Goal: Transaction & Acquisition: Register for event/course

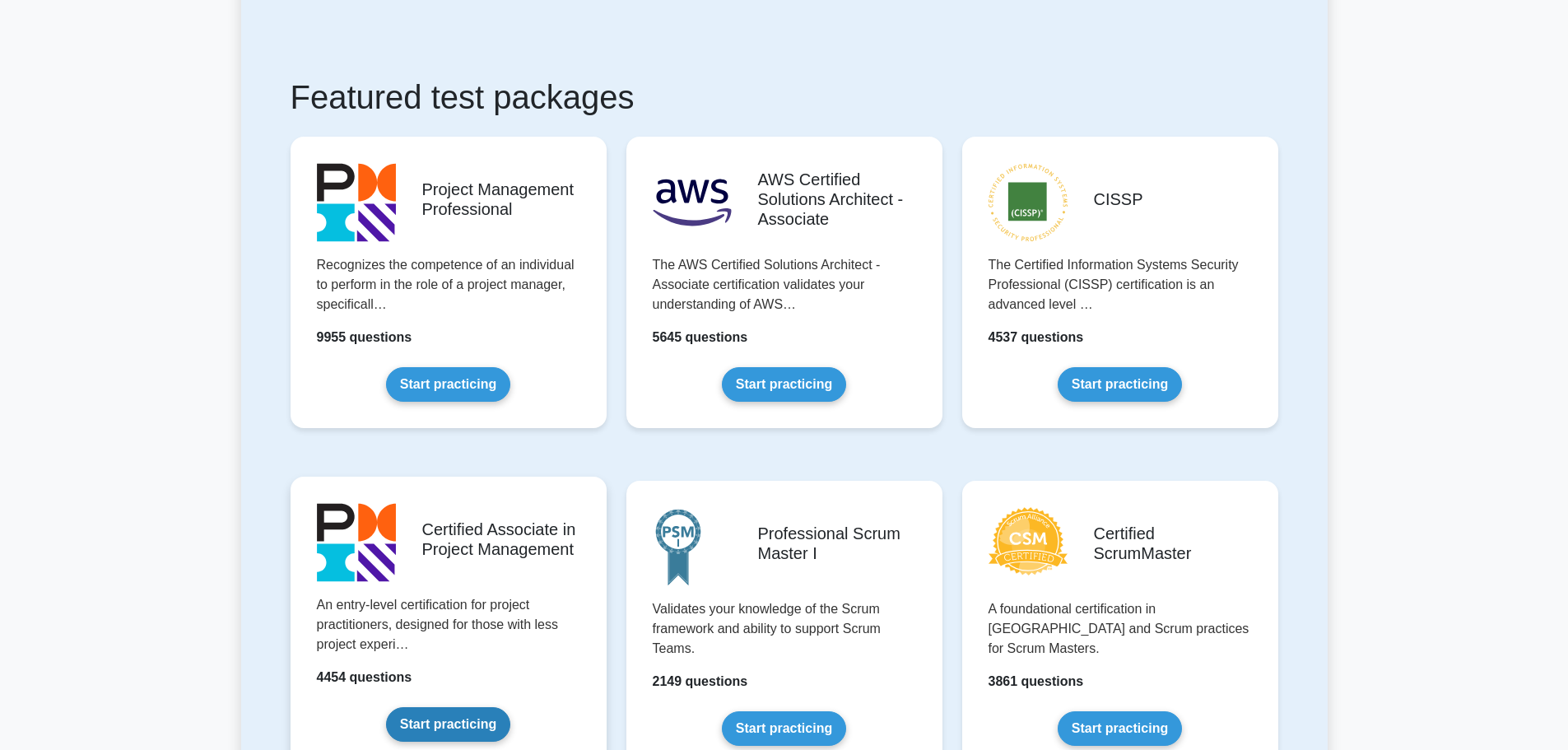
scroll to position [329, 0]
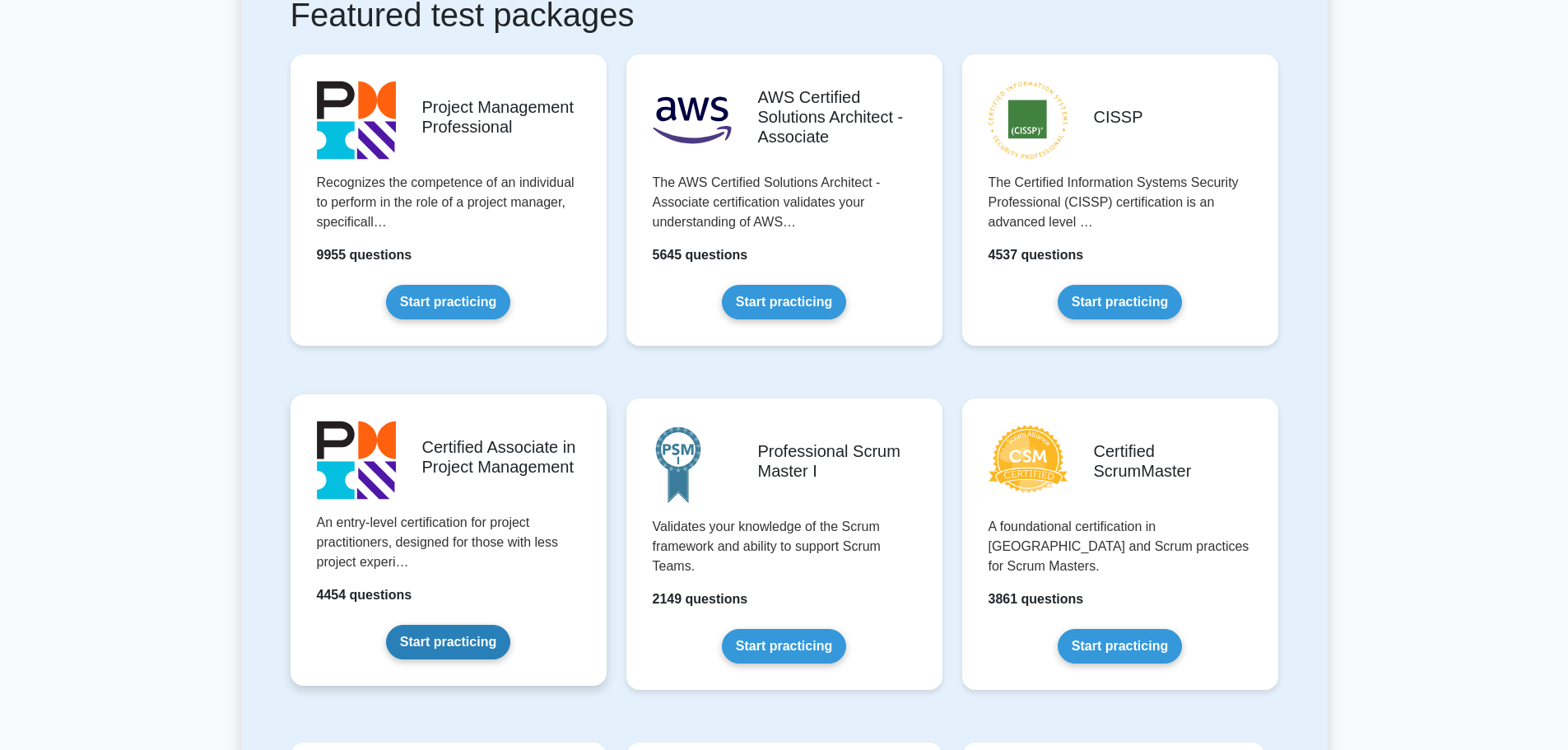
click at [471, 637] on link "Start practicing" at bounding box center [448, 642] width 124 height 35
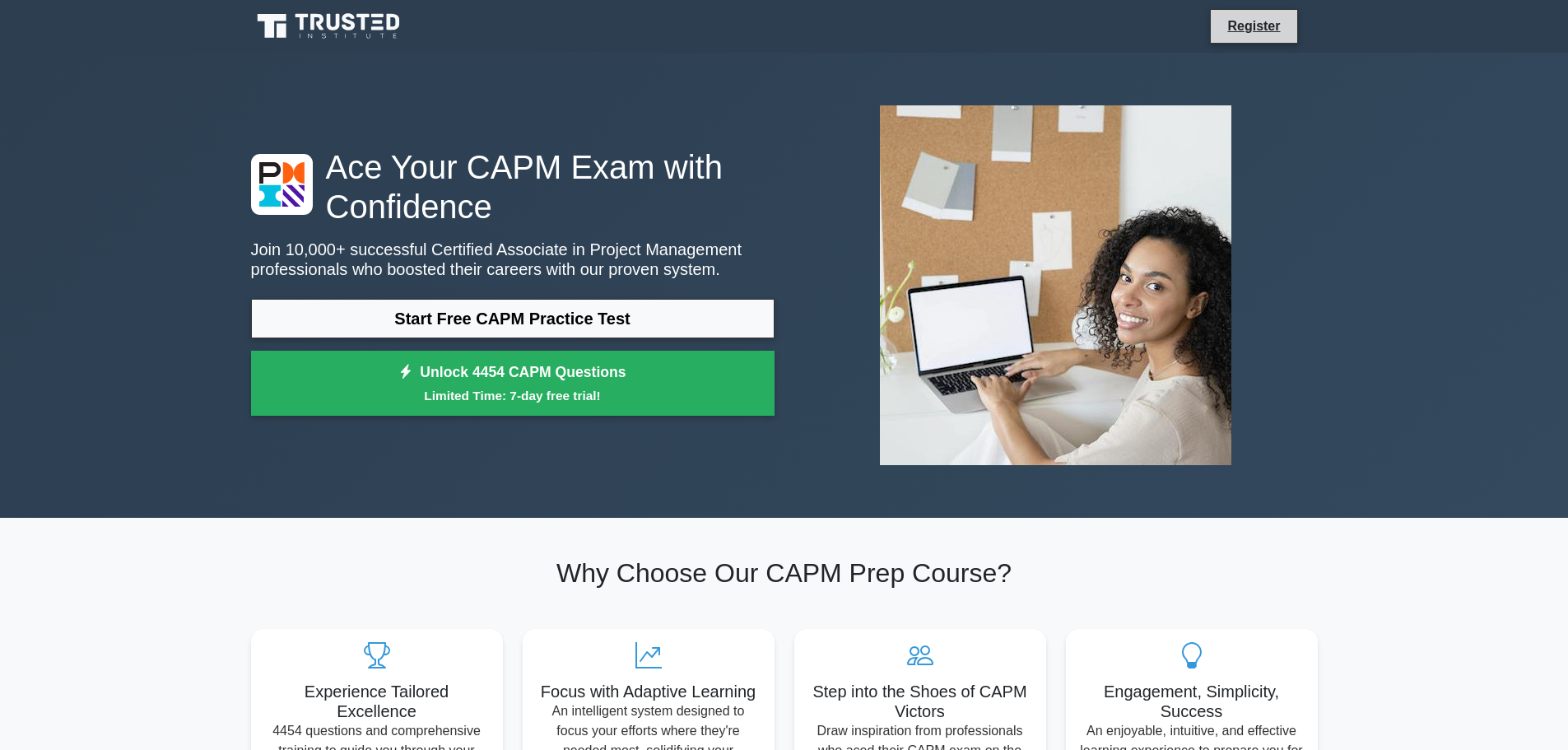
click at [1268, 37] on li "Register" at bounding box center [1254, 26] width 88 height 35
click at [1261, 31] on link "Register" at bounding box center [1253, 26] width 72 height 21
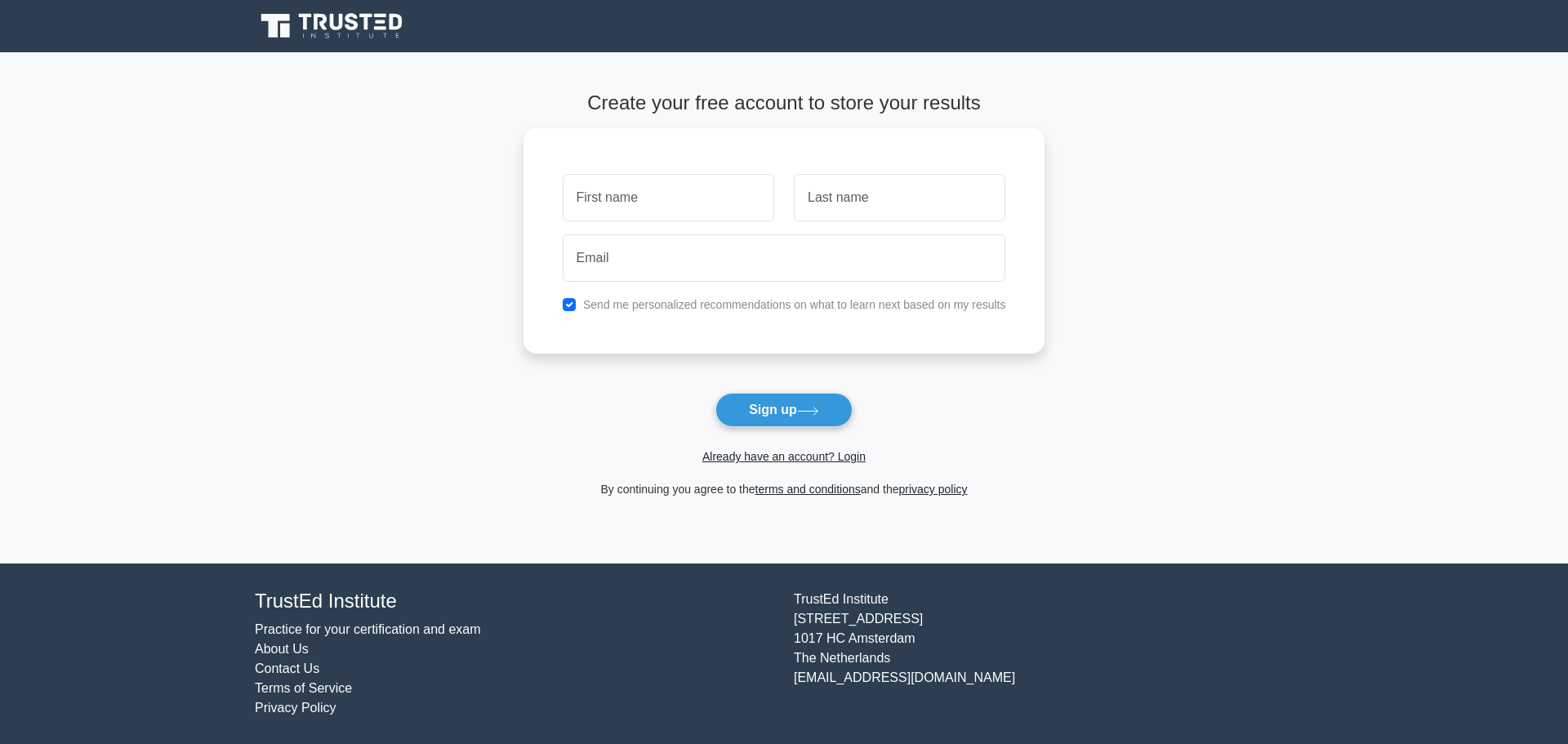
click at [826, 466] on span "Already have an account? Login" at bounding box center [784, 457] width 508 height 20
click at [830, 460] on link "Already have an account? Login" at bounding box center [784, 457] width 163 height 13
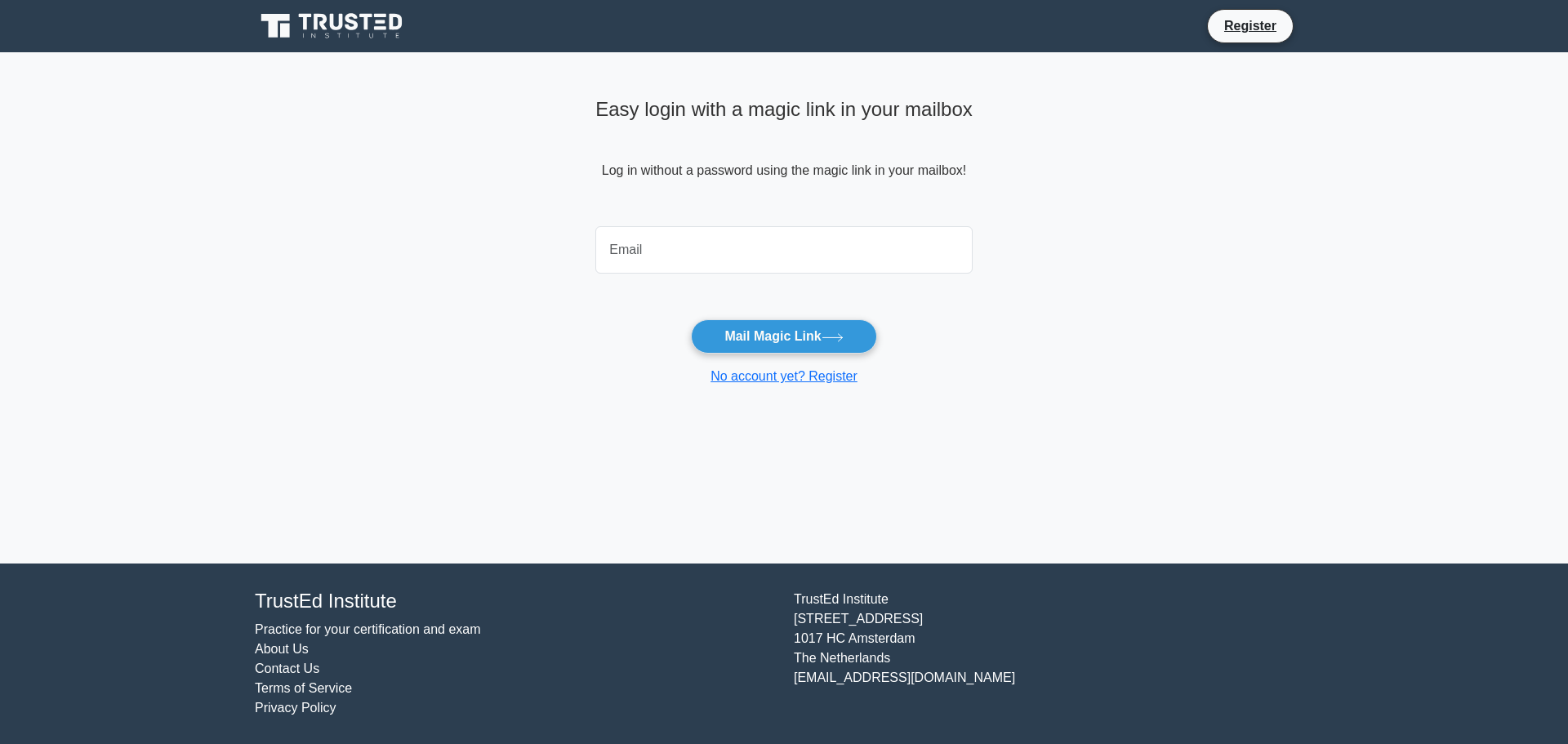
click at [722, 260] on input "email" at bounding box center [784, 250] width 377 height 47
type input "deankim1102@gmail.com"
click at [755, 324] on button "Mail Magic Link" at bounding box center [783, 336] width 186 height 34
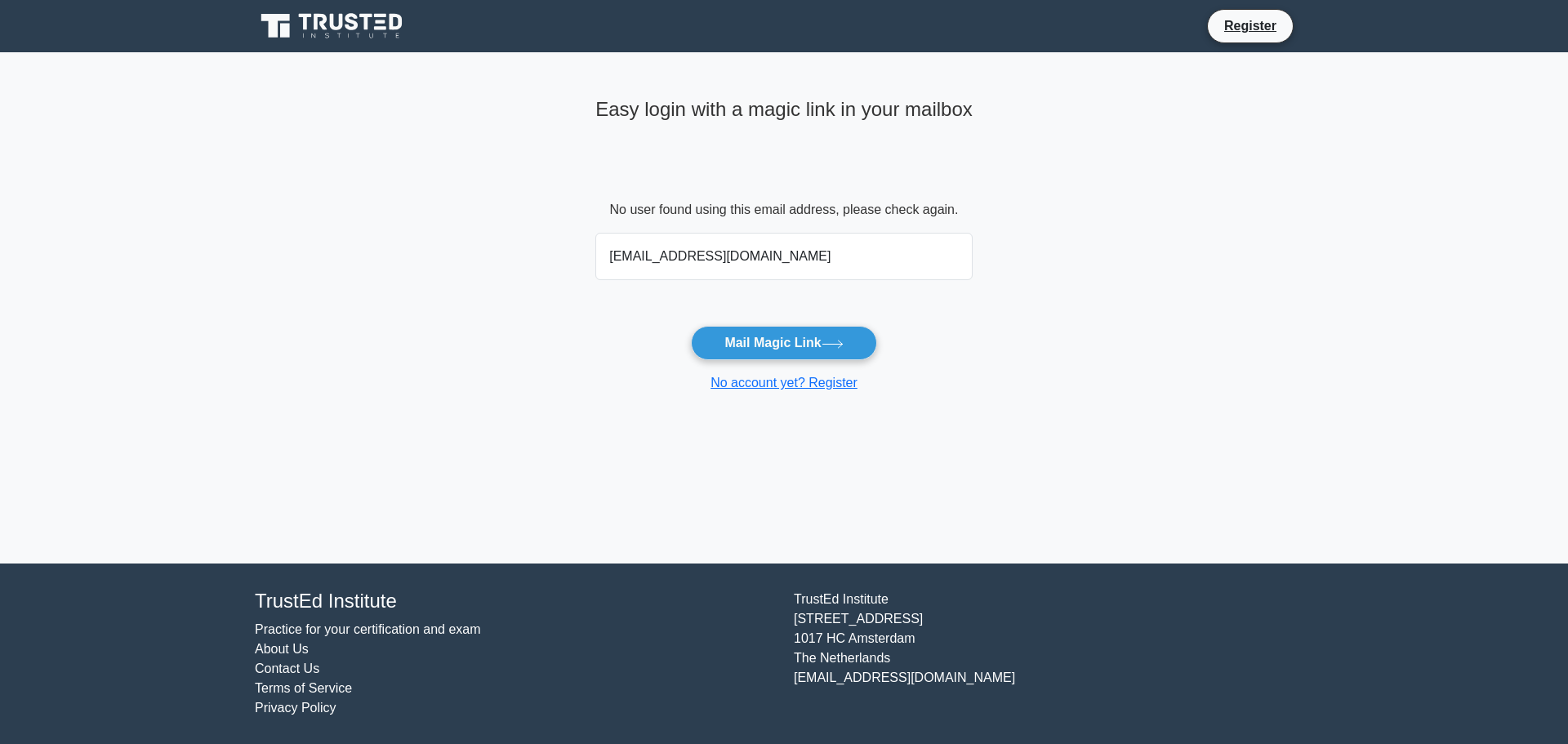
type input "[EMAIL_ADDRESS][DOMAIN_NAME]"
click at [691, 326] on button "Mail Magic Link" at bounding box center [783, 343] width 186 height 34
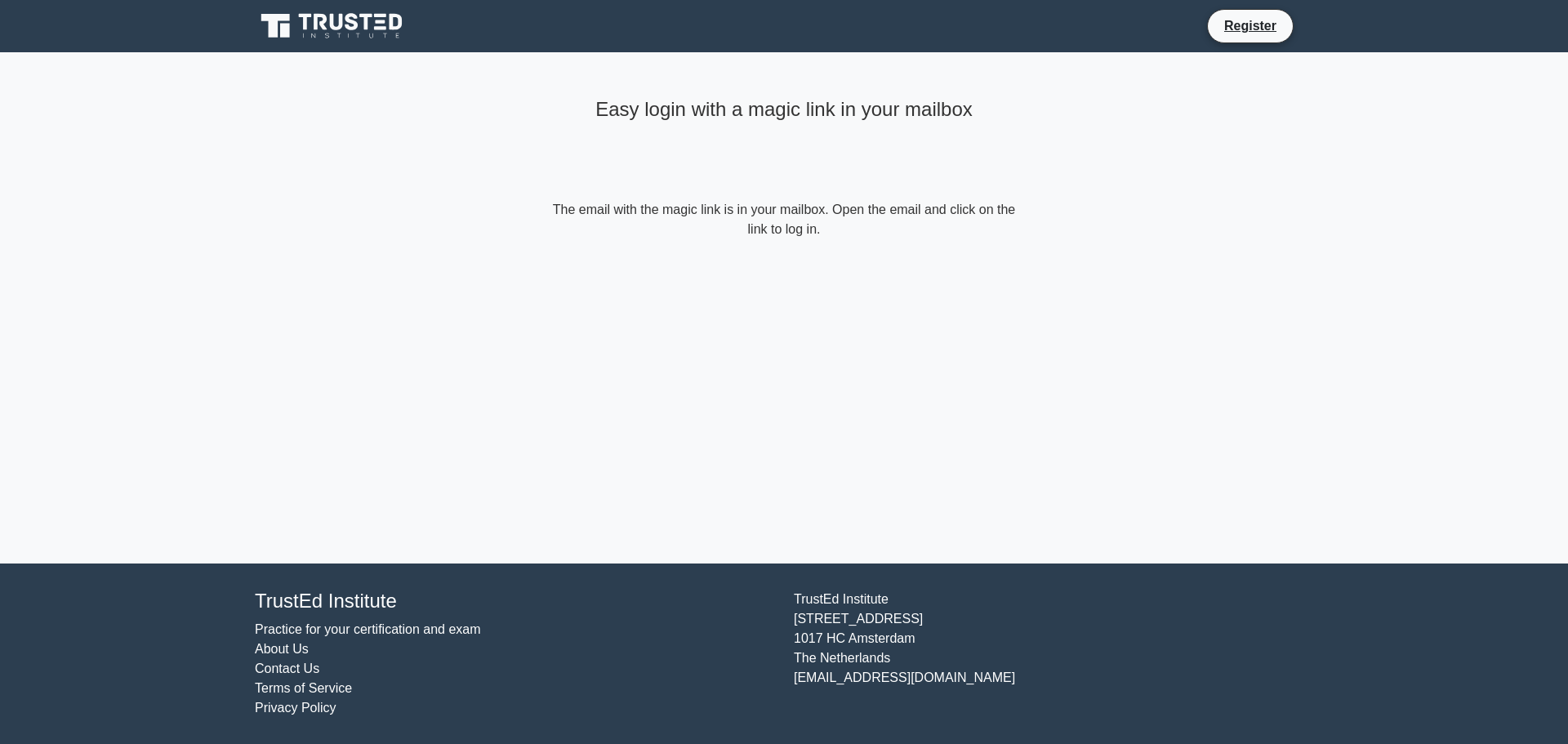
click at [348, 14] on icon at bounding box center [352, 21] width 13 height 17
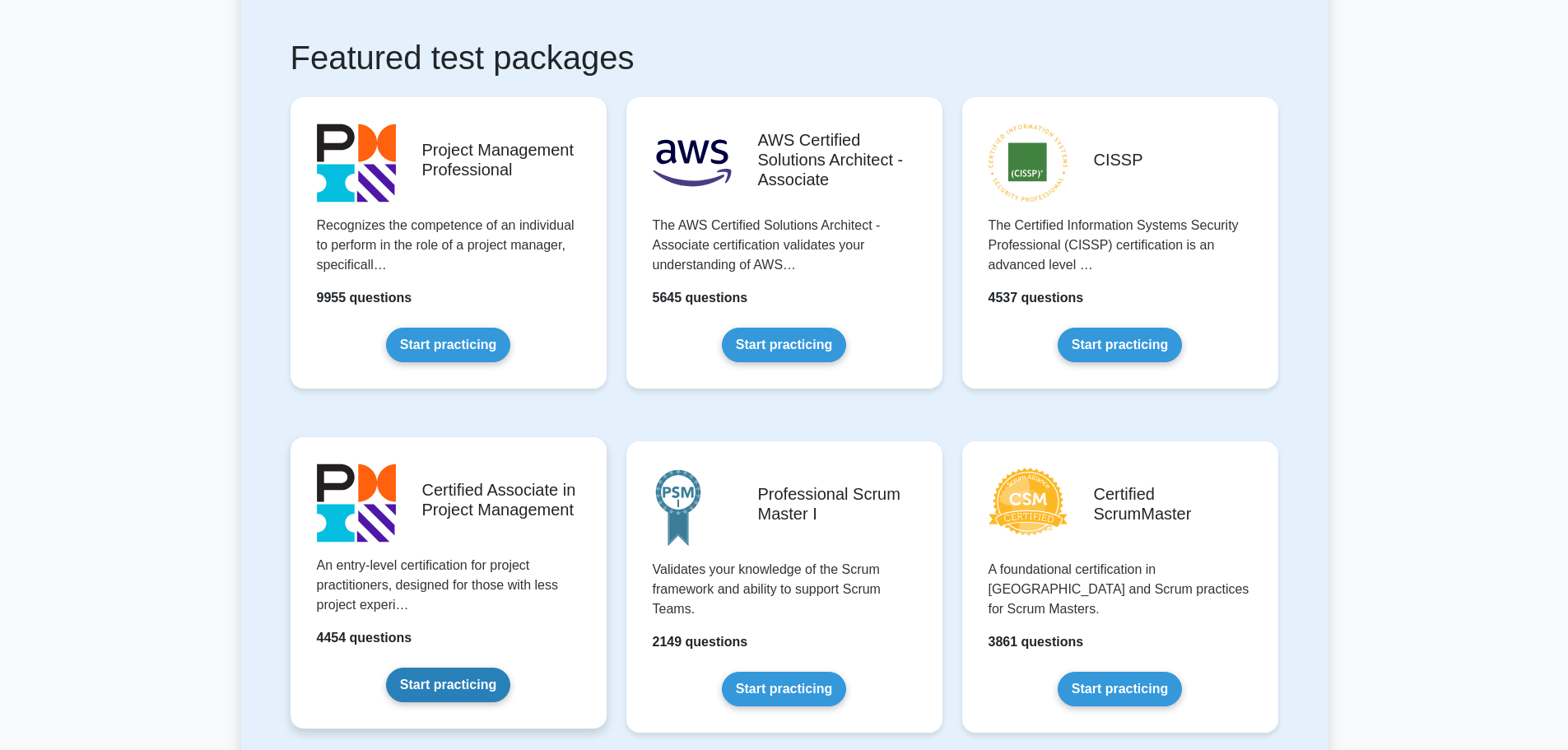
scroll to position [412, 0]
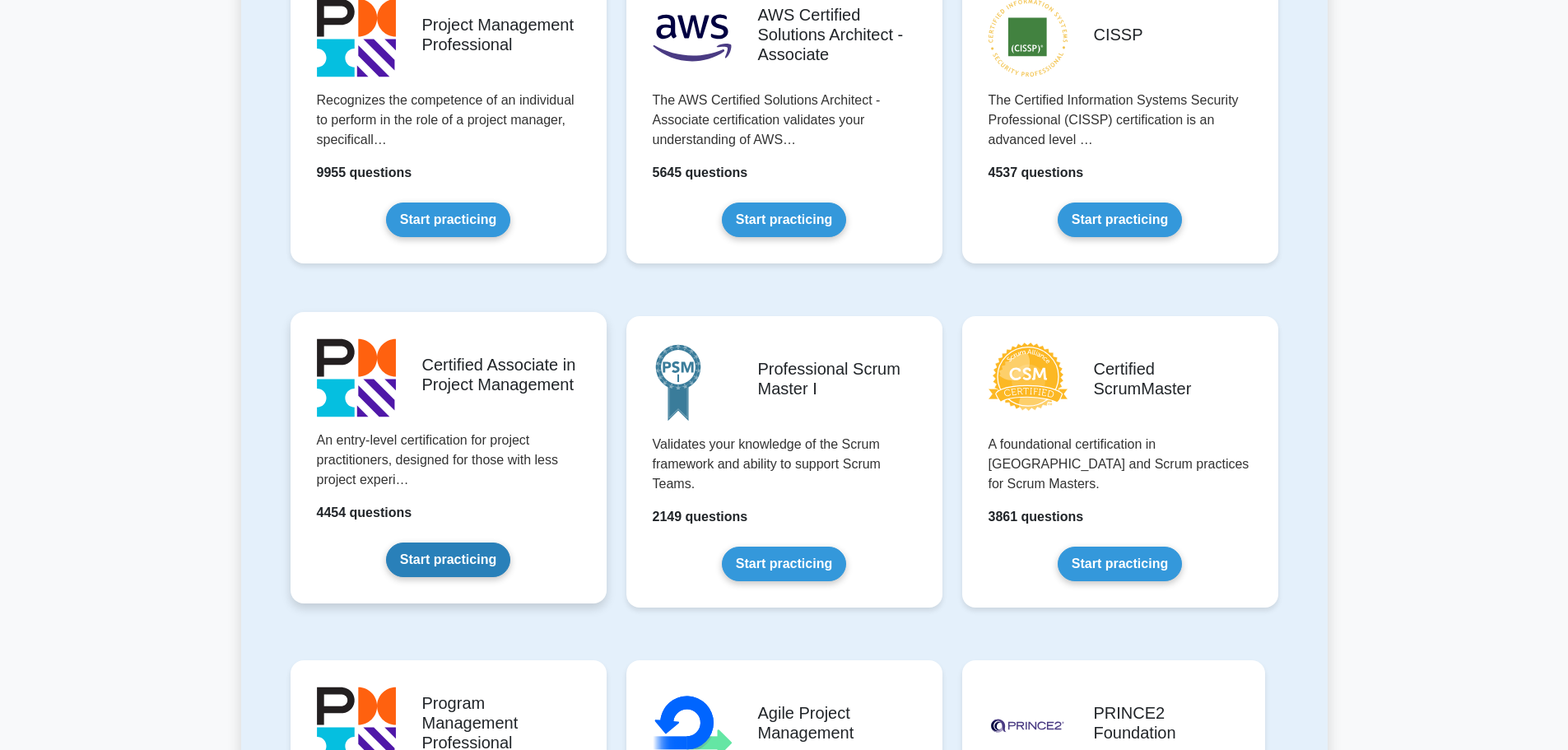
click at [474, 544] on link "Start practicing" at bounding box center [448, 560] width 124 height 35
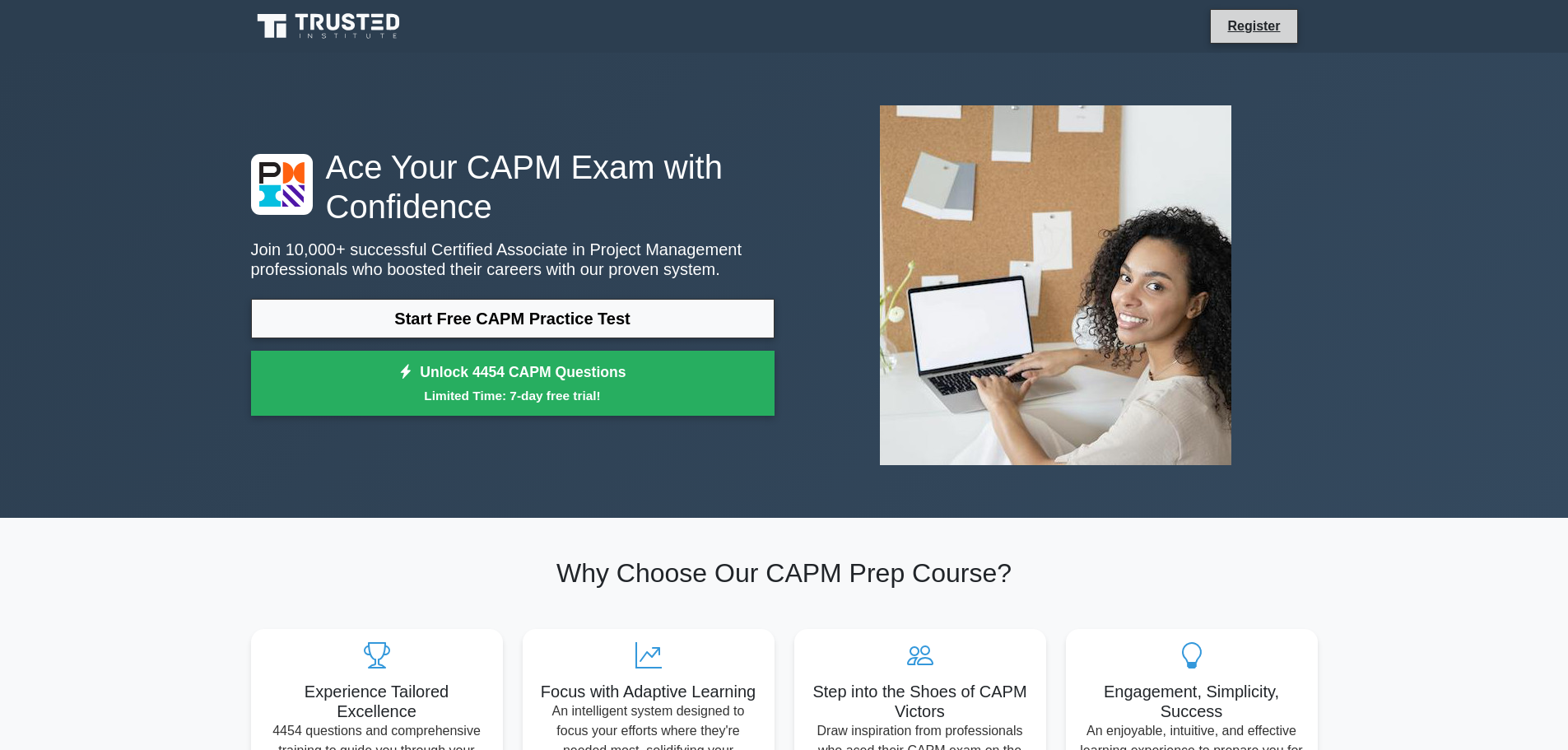
click at [1272, 13] on li "Register" at bounding box center [1254, 26] width 88 height 35
click at [1279, 32] on link "Register" at bounding box center [1253, 26] width 72 height 21
